Goal: Task Accomplishment & Management: Manage account settings

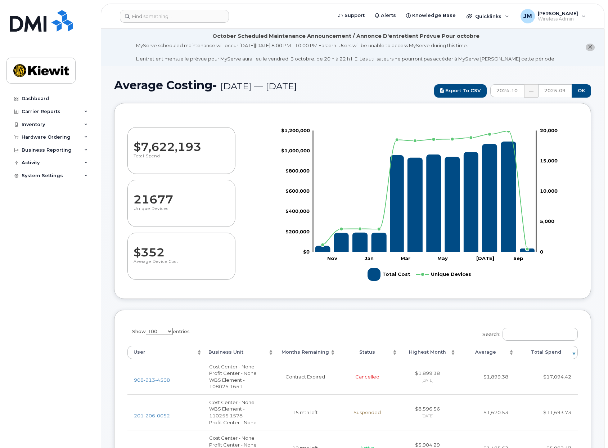
select select "100"
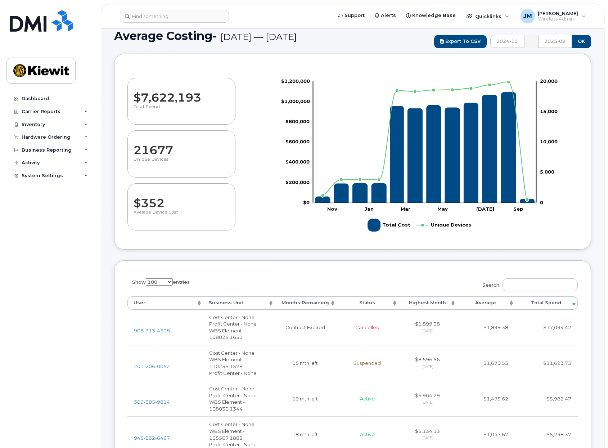
click at [145, 23] on header "Support Alerts Knowledge Base Quicklinks Suspend / Cancel Device Change SIM Car…" at bounding box center [353, 16] width 504 height 25
click at [147, 19] on input at bounding box center [174, 16] width 109 height 13
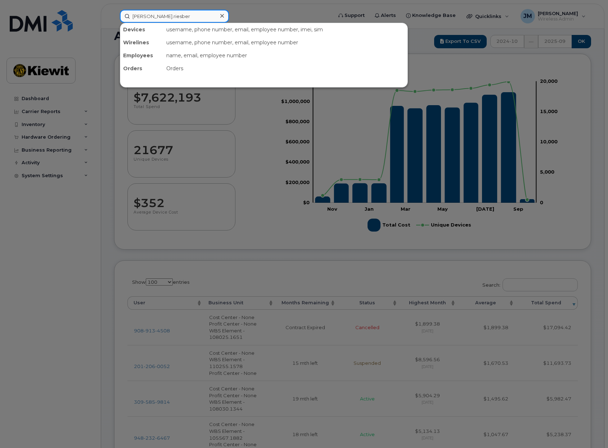
type input "john.riesberg"
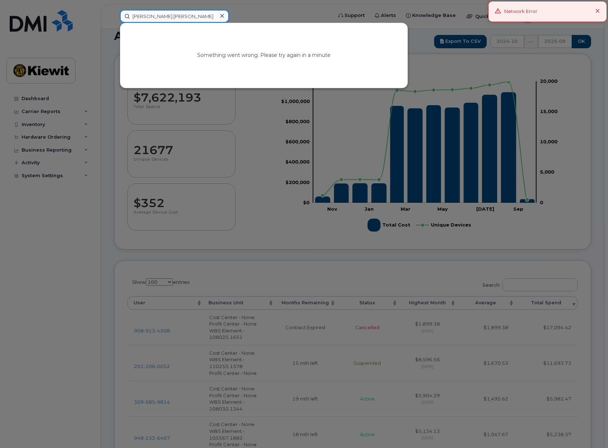
drag, startPoint x: 176, startPoint y: 16, endPoint x: 130, endPoint y: 1, distance: 48.6
click at [161, 13] on input "john.riesberg" at bounding box center [174, 16] width 109 height 13
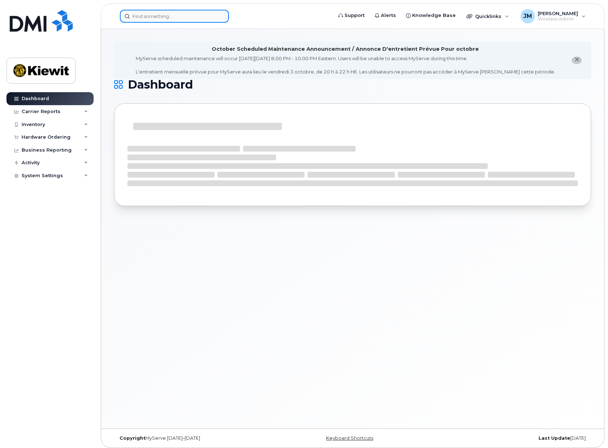
click at [174, 18] on input at bounding box center [174, 16] width 109 height 13
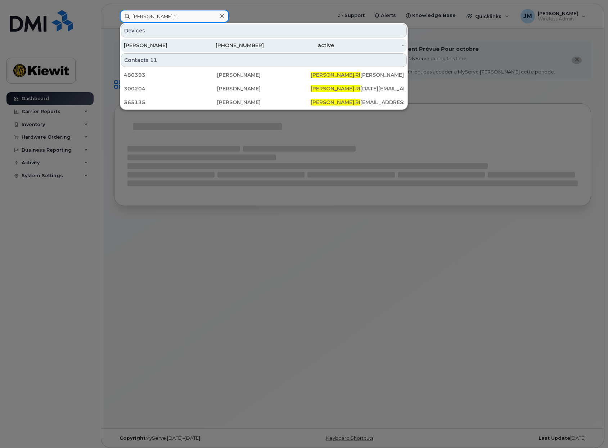
type input "john.ri"
click at [170, 45] on div "[PERSON_NAME]" at bounding box center [159, 45] width 70 height 7
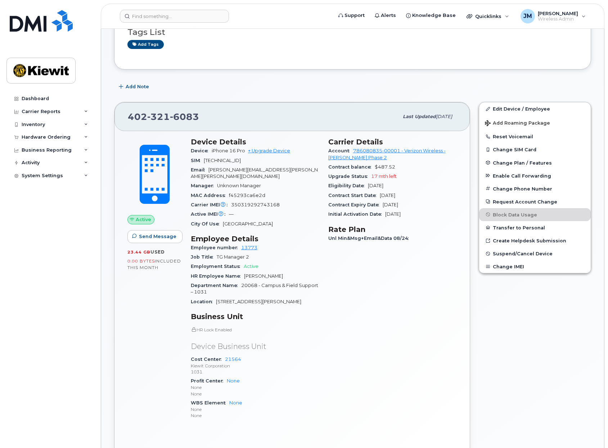
scroll to position [108, 0]
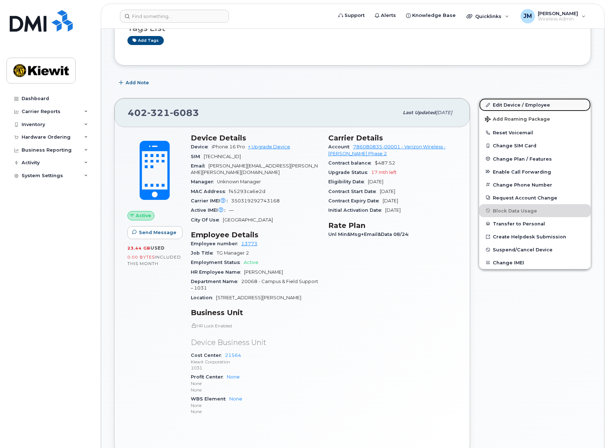
click at [496, 104] on link "Edit Device / Employee" at bounding box center [535, 104] width 112 height 13
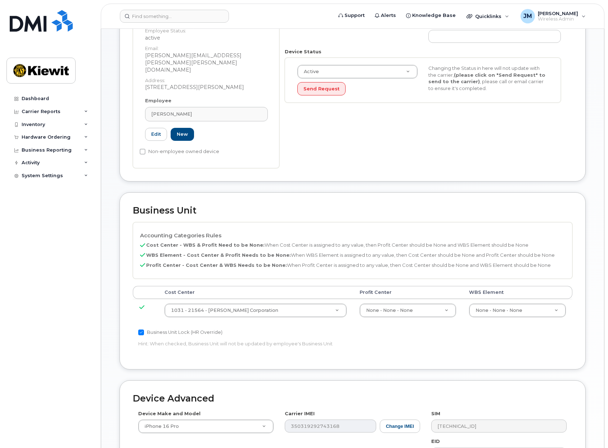
scroll to position [288, 0]
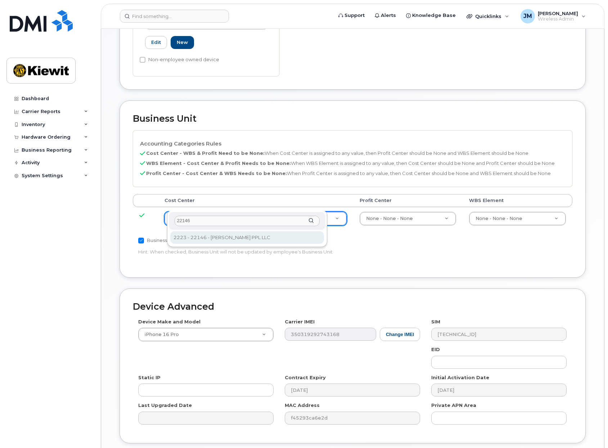
type input "22146"
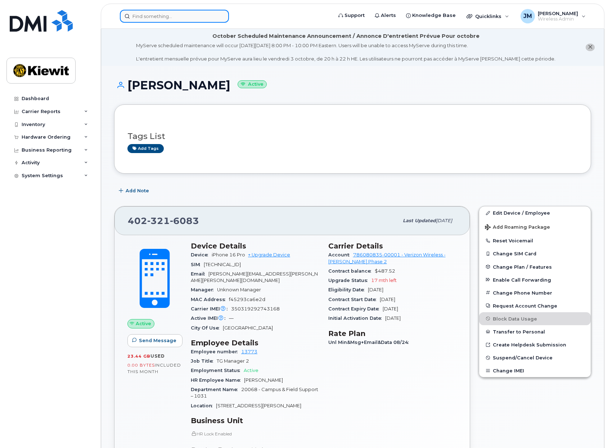
click at [181, 18] on input at bounding box center [174, 16] width 109 height 13
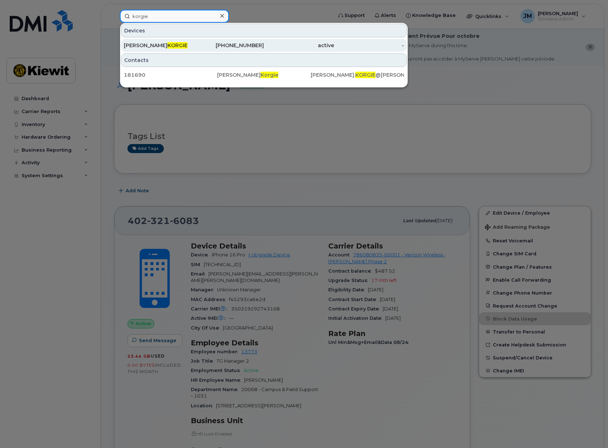
type input "korgie"
click at [166, 46] on div "TAMMY KORGIE" at bounding box center [159, 45] width 70 height 7
